Goal: Check status: Check status

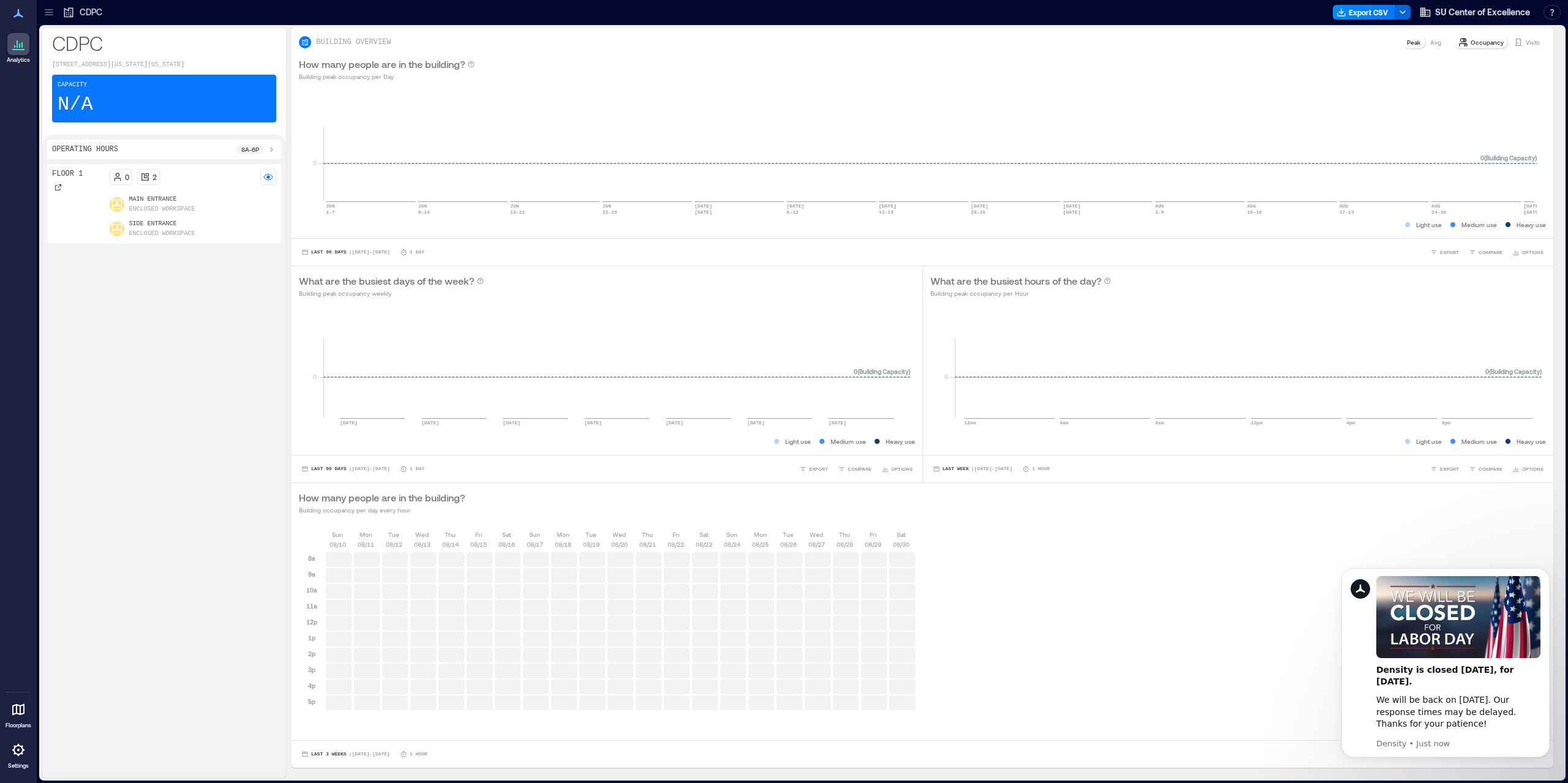
click at [48, 14] on icon at bounding box center [49, 12] width 12 height 12
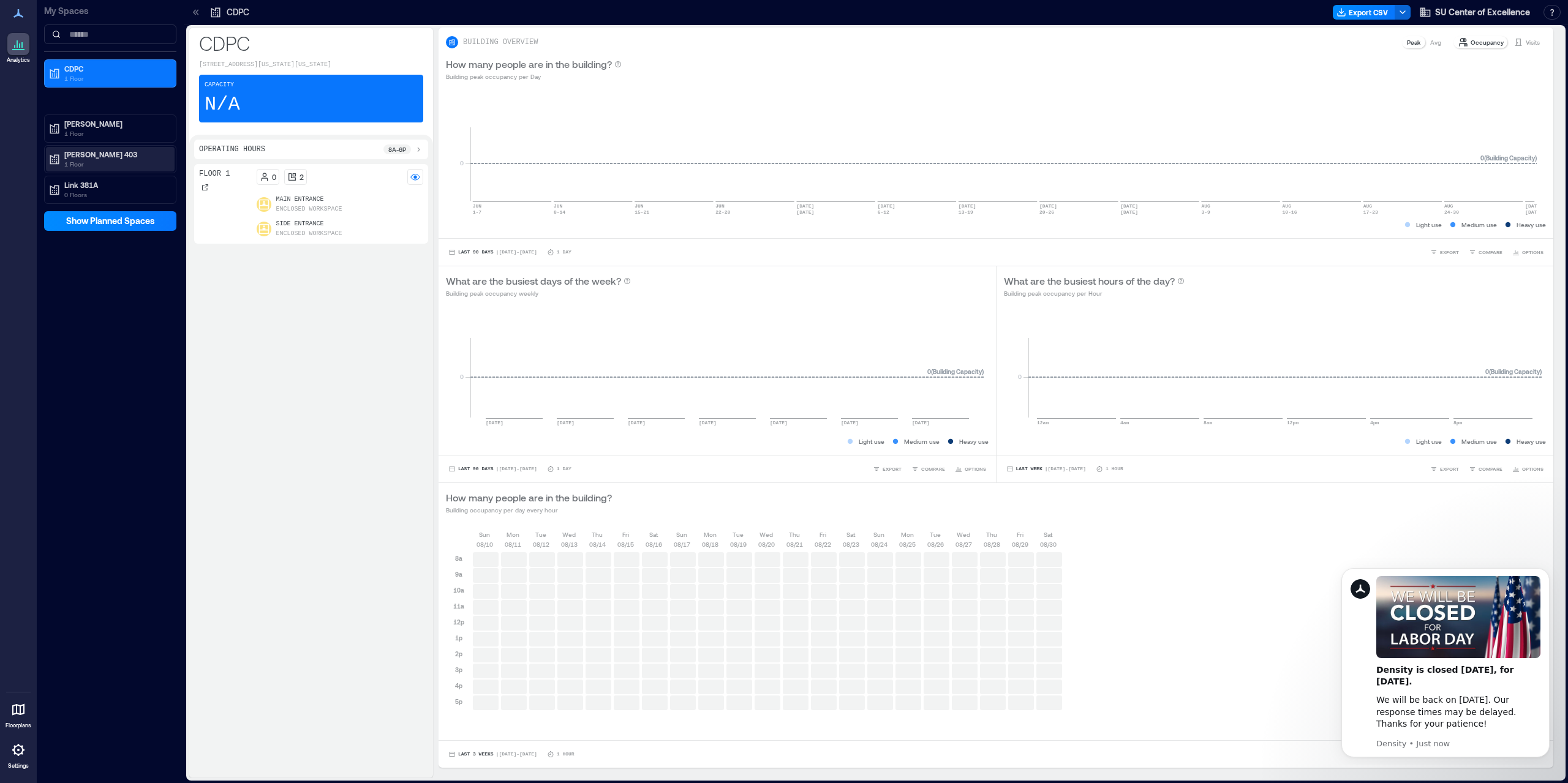
click at [96, 152] on p "[PERSON_NAME] 403" at bounding box center [116, 155] width 103 height 10
click at [95, 197] on div "403 Floor" at bounding box center [107, 198] width 119 height 12
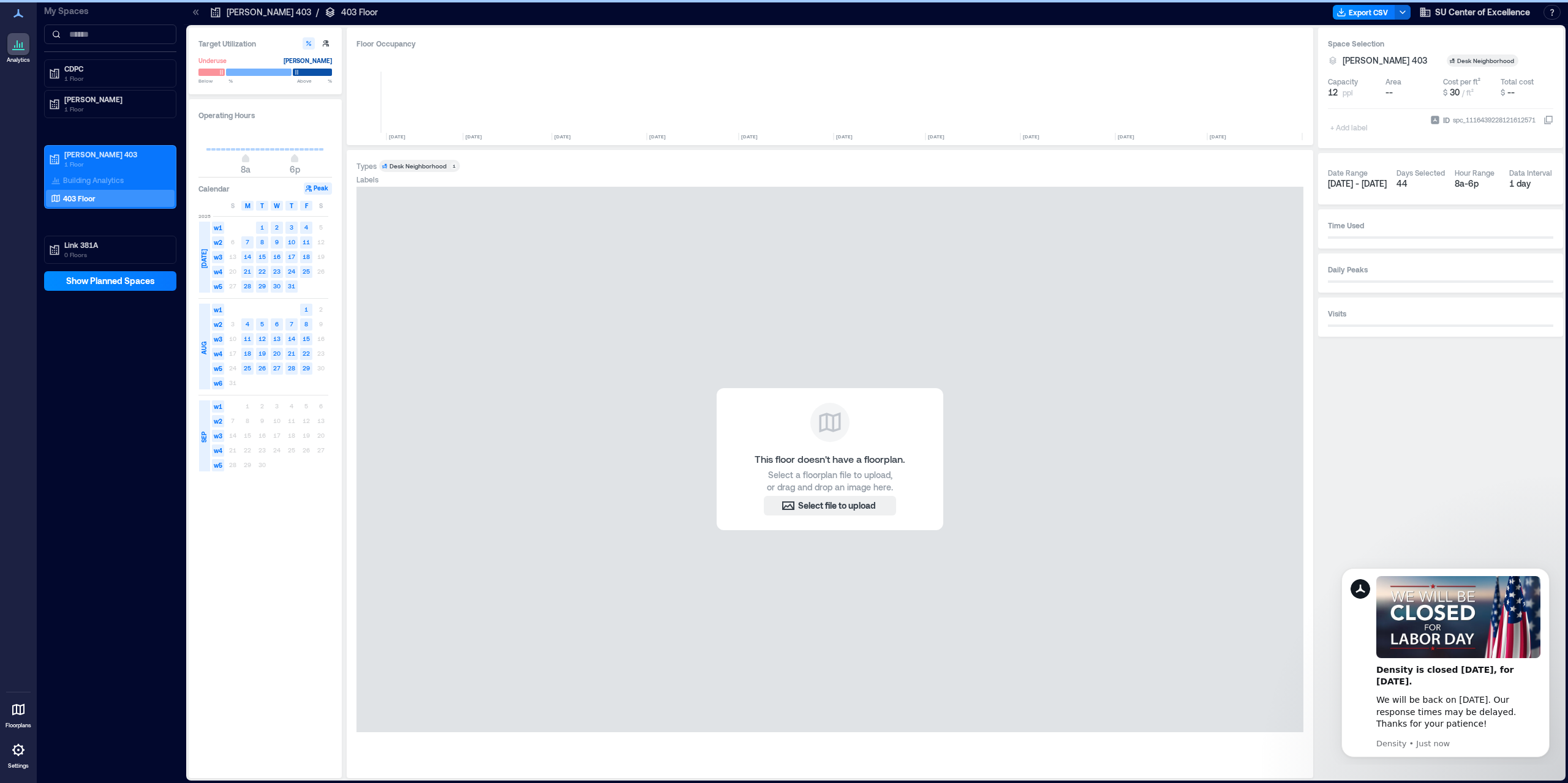
scroll to position [0, 5407]
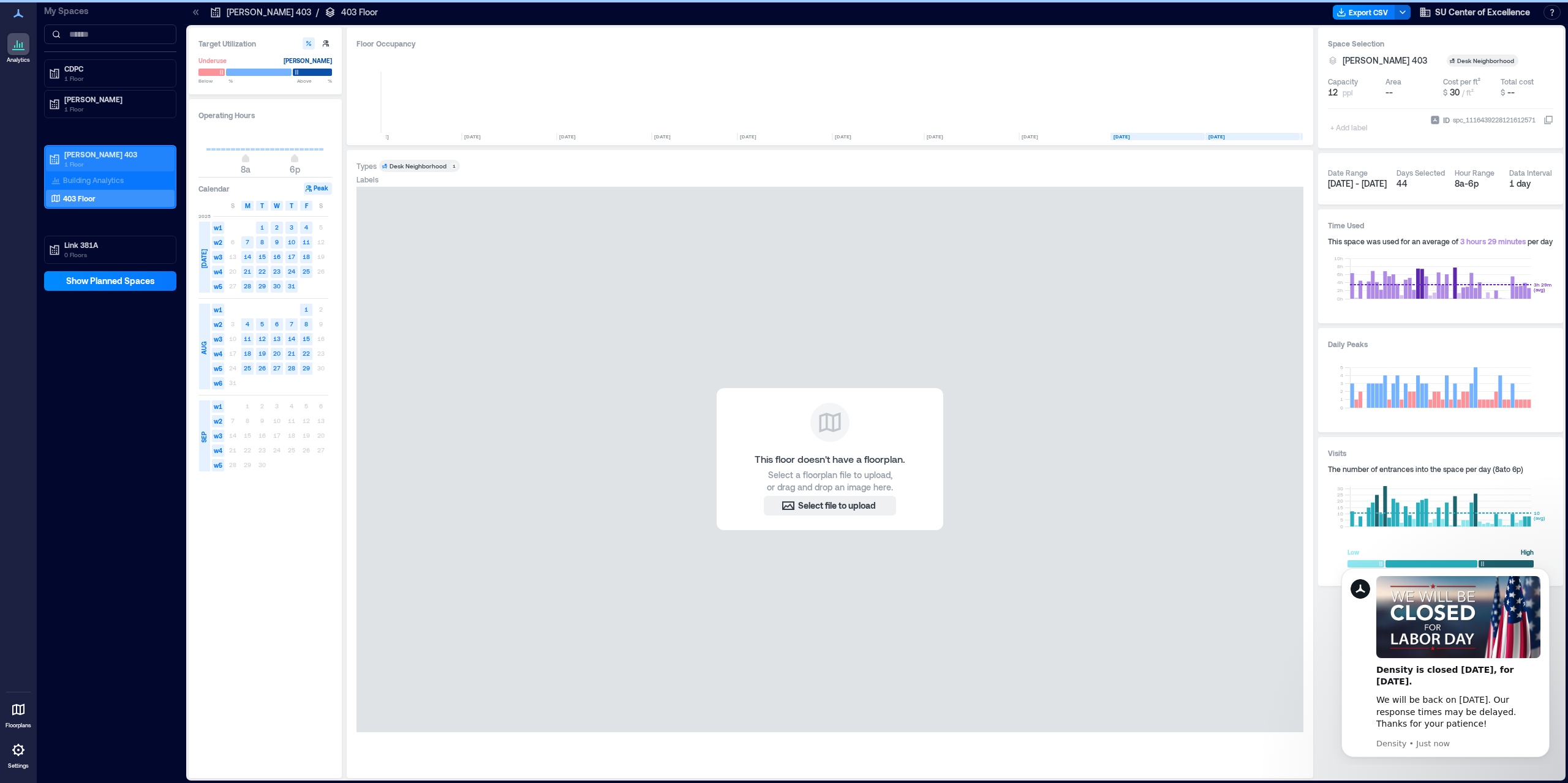
click at [80, 150] on p "[PERSON_NAME] 403" at bounding box center [116, 155] width 103 height 10
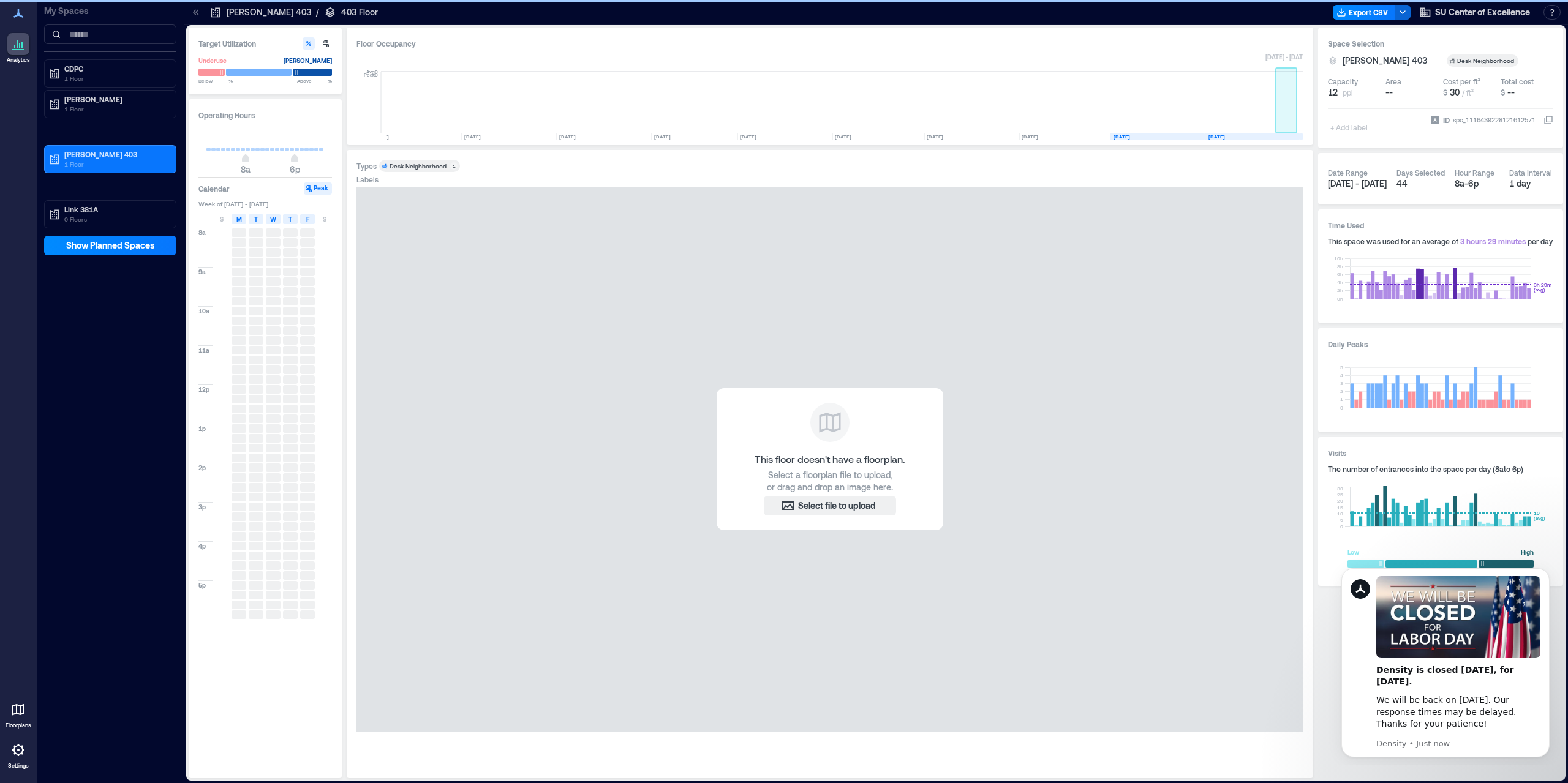
click at [1291, 119] on rect at bounding box center [1286, 102] width 21 height 61
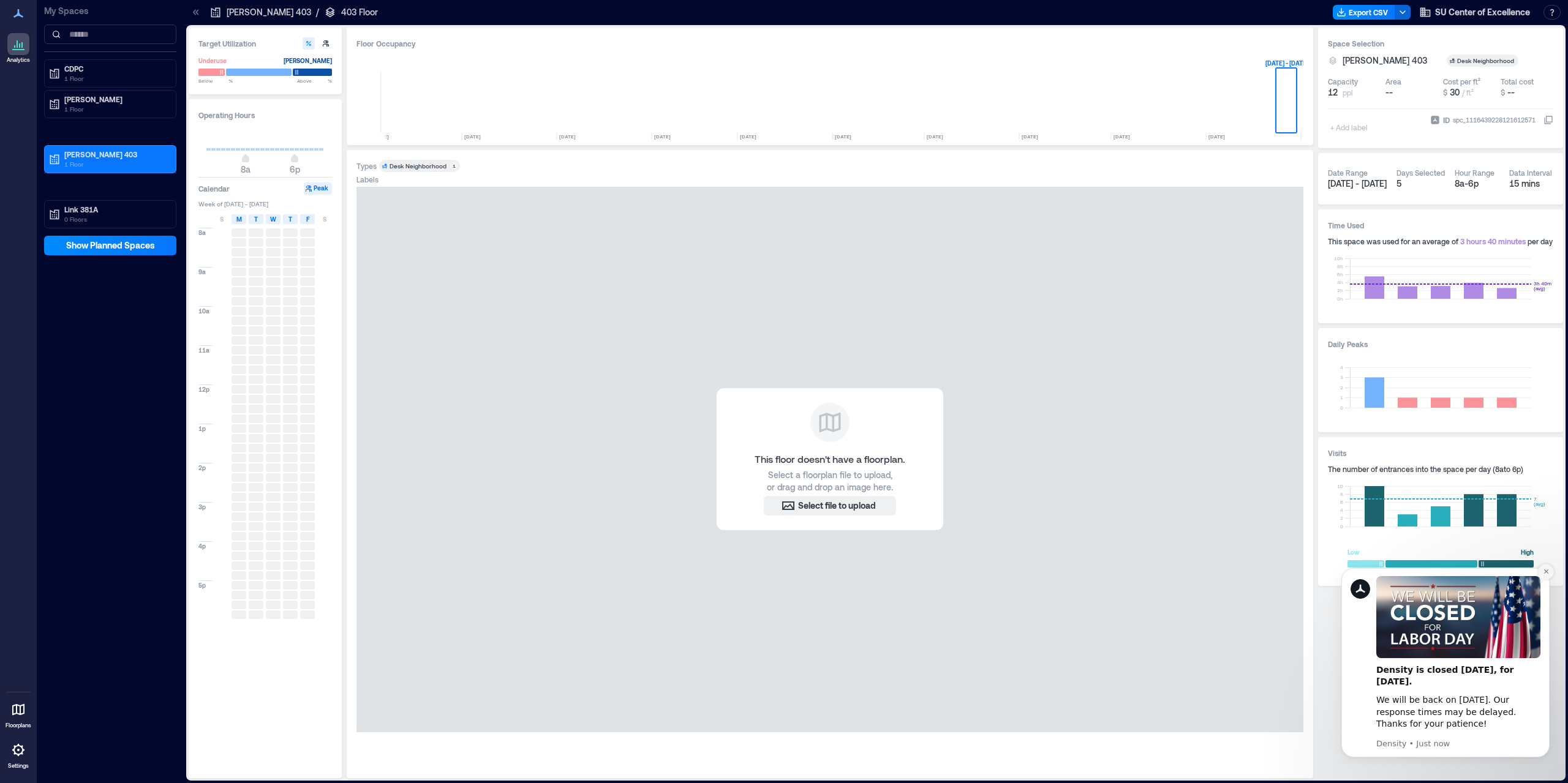
click at [1546, 573] on icon "Dismiss notification" at bounding box center [1546, 571] width 7 height 7
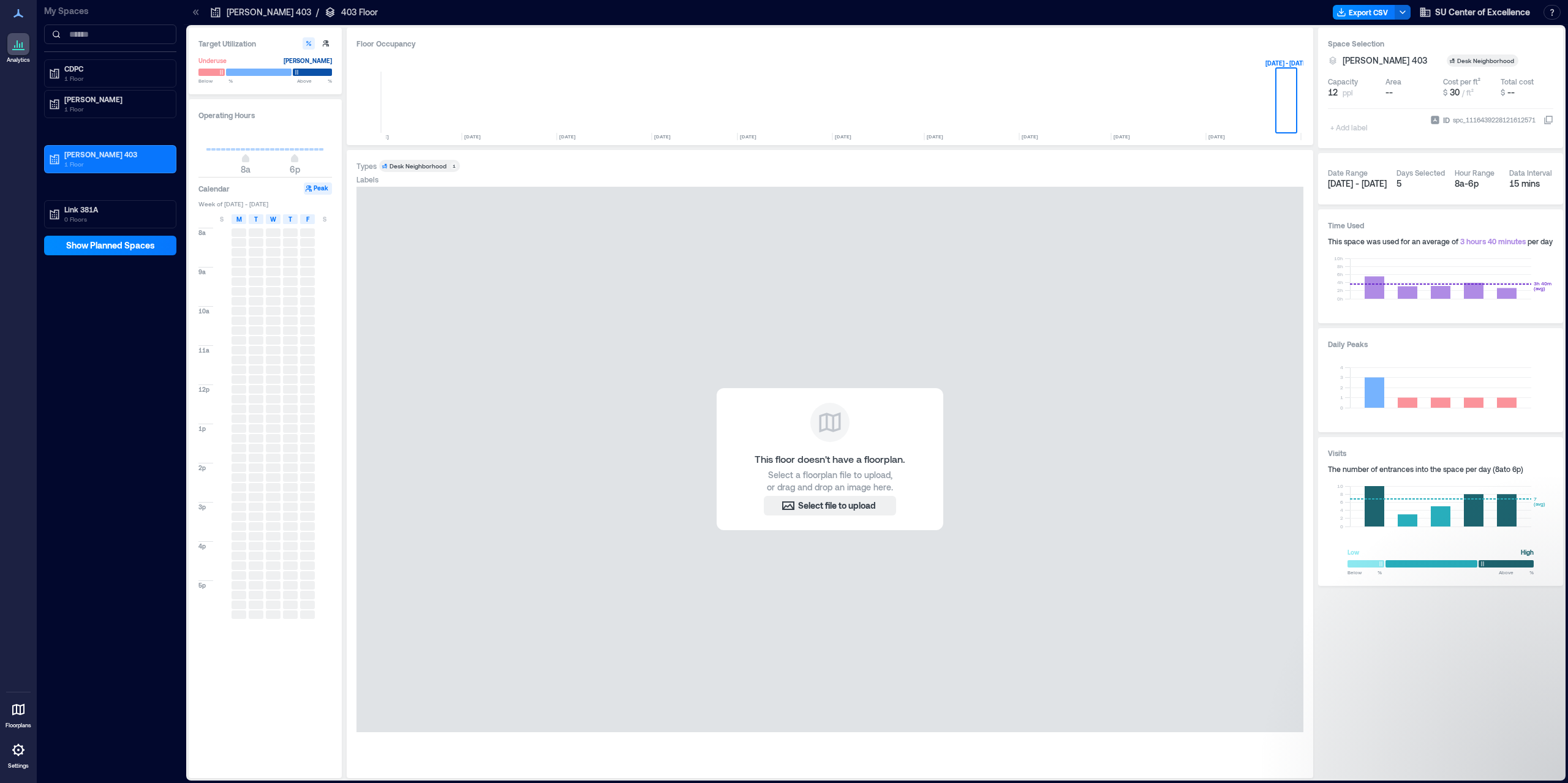
click at [1453, 627] on div "Space Selection [PERSON_NAME] 403 Desk Neighborhood Capacity 12 ppl Area -- Cos…" at bounding box center [1440, 403] width 245 height 750
click at [306, 219] on span "F" at bounding box center [308, 219] width 3 height 10
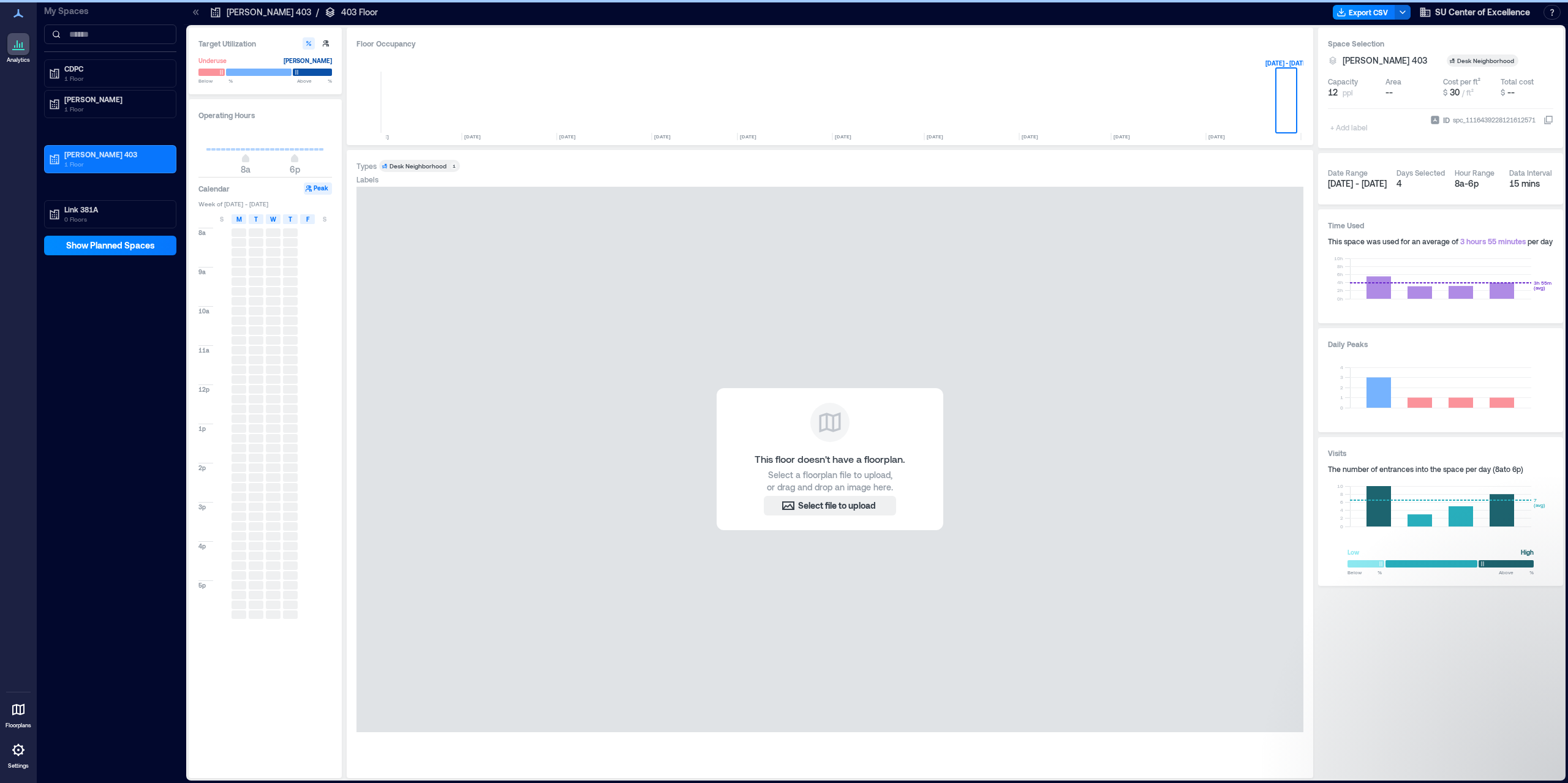
click at [306, 219] on span "F" at bounding box center [308, 219] width 3 height 10
click at [1367, 284] on rect at bounding box center [1440, 279] width 182 height 41
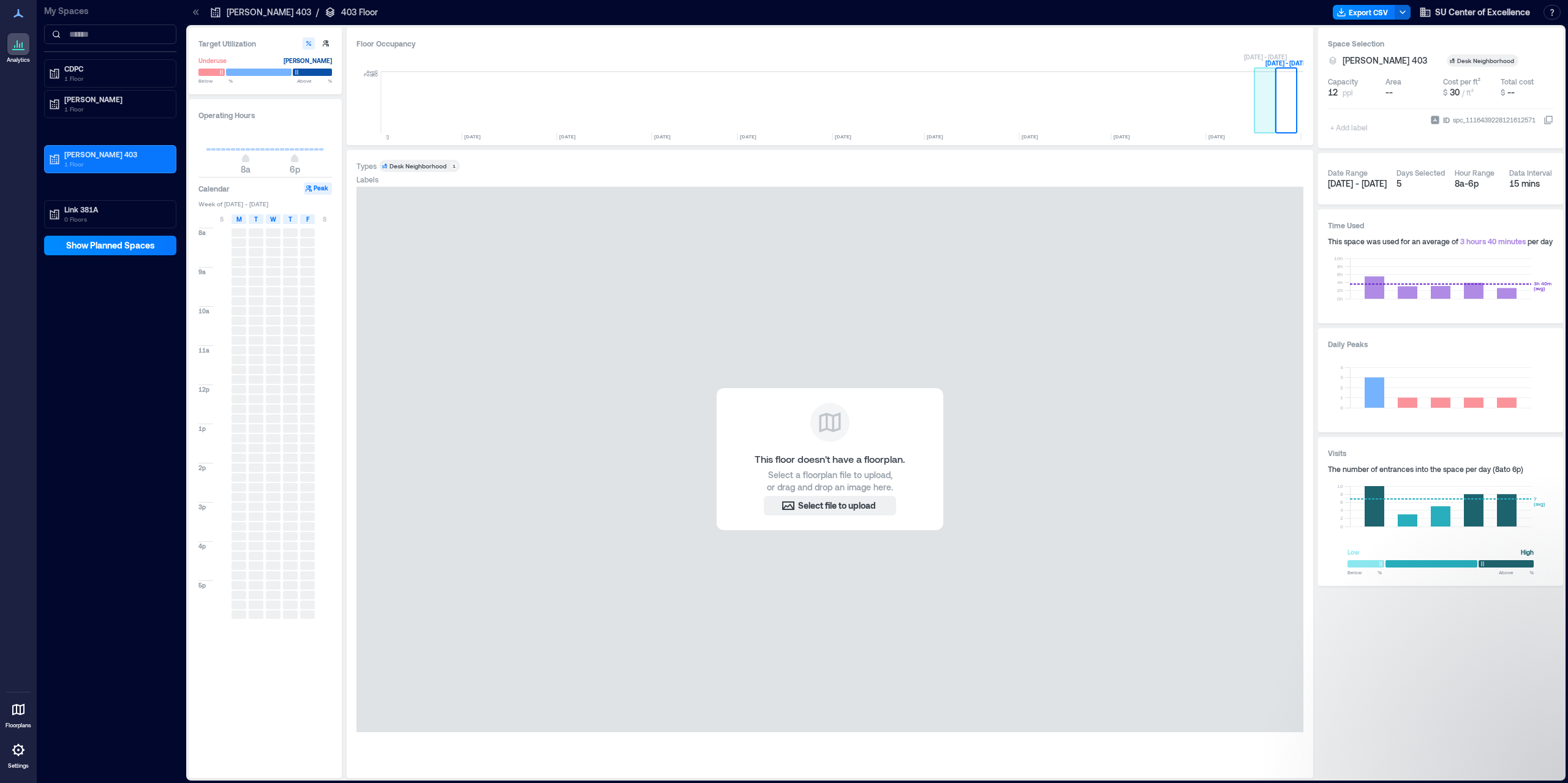
click at [1264, 119] on rect at bounding box center [1265, 102] width 21 height 61
